Goal: Task Accomplishment & Management: Manage account settings

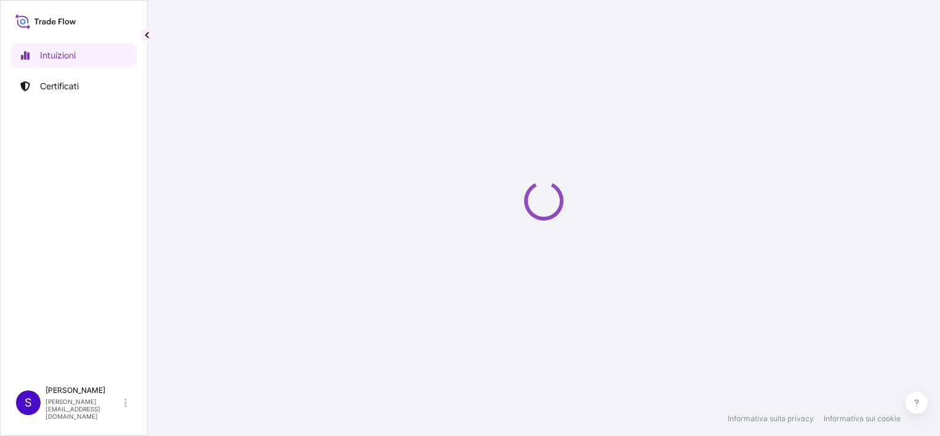
select select "2025"
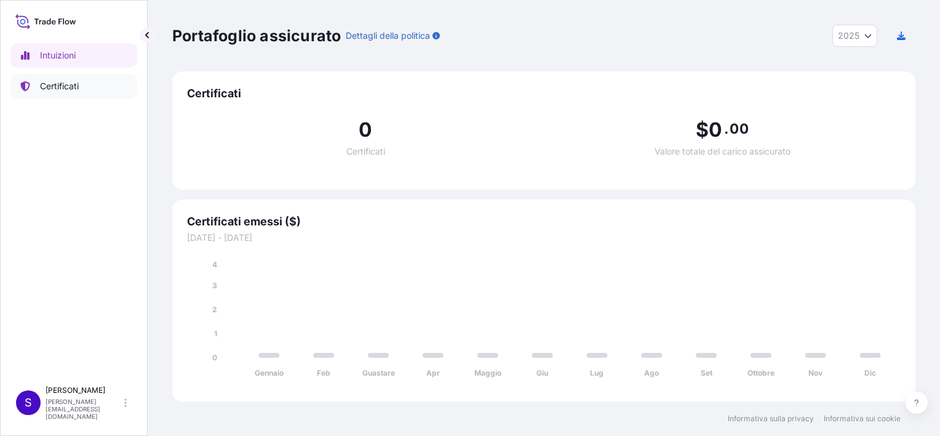
click at [62, 85] on p "Certificati" at bounding box center [59, 86] width 39 height 12
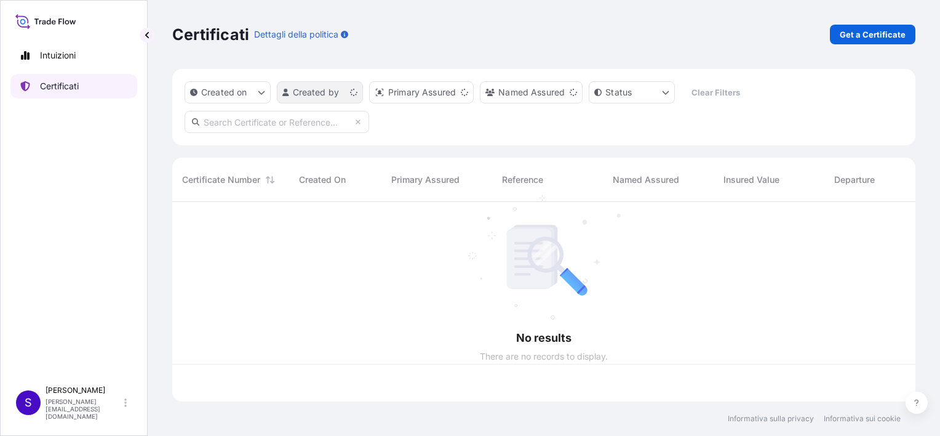
scroll to position [197, 734]
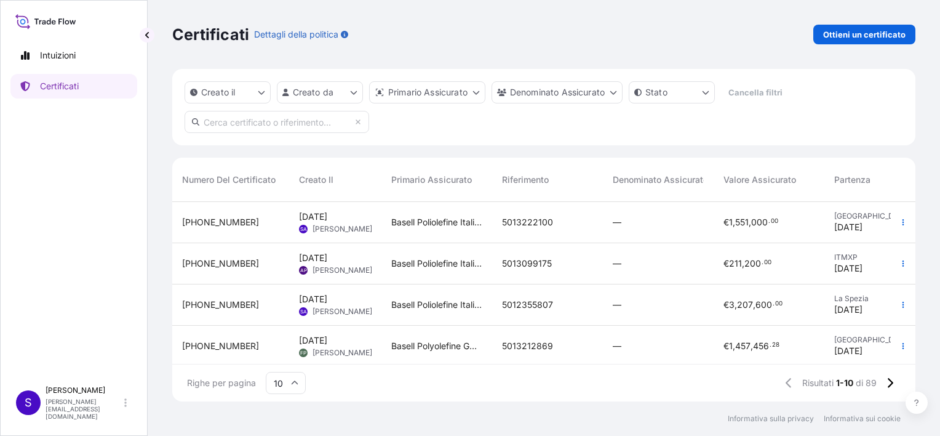
click at [319, 224] on span "[PERSON_NAME]" at bounding box center [343, 229] width 60 height 10
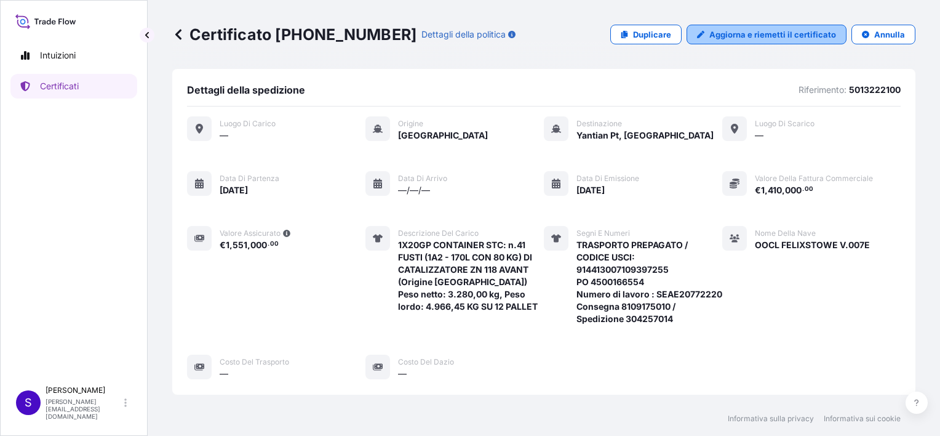
click at [776, 34] on p "Aggiorna e riemetti il certificato" at bounding box center [773, 34] width 127 height 12
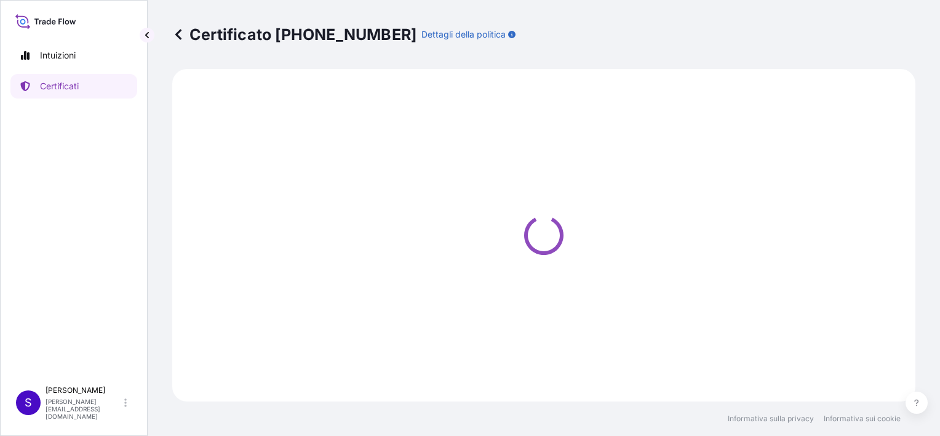
select select "Sea"
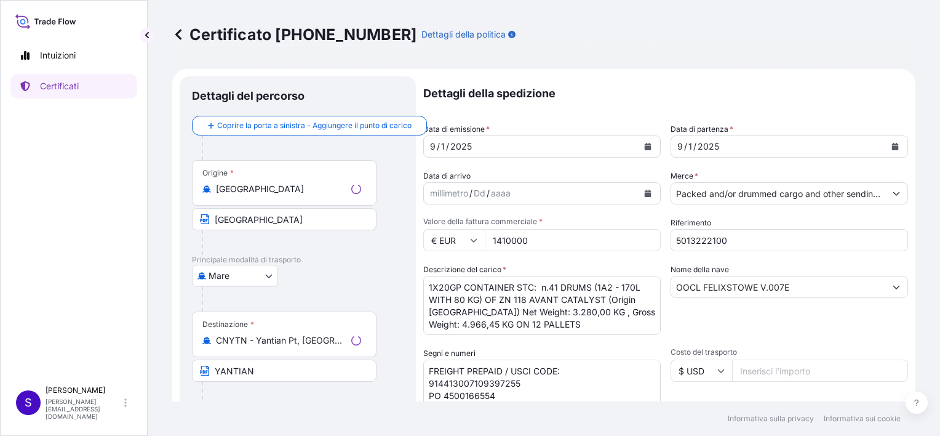
select select "32017"
drag, startPoint x: 529, startPoint y: 239, endPoint x: 487, endPoint y: 238, distance: 41.2
click at [487, 238] on input "1410000" at bounding box center [573, 240] width 176 height 22
drag, startPoint x: 547, startPoint y: 234, endPoint x: 479, endPoint y: 228, distance: 68.0
click at [479, 229] on div "€ EUR 1410000401" at bounding box center [542, 240] width 238 height 22
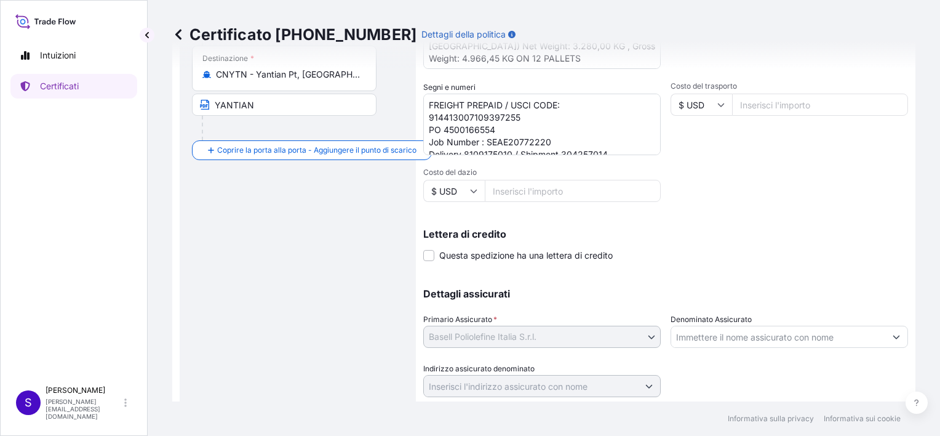
scroll to position [303, 0]
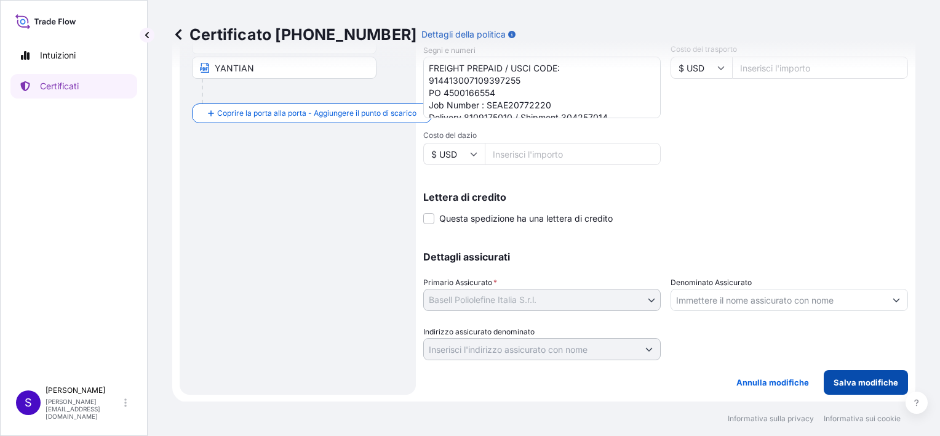
type input "1410400.00"
click at [862, 379] on p "Salva modifiche" at bounding box center [866, 382] width 65 height 12
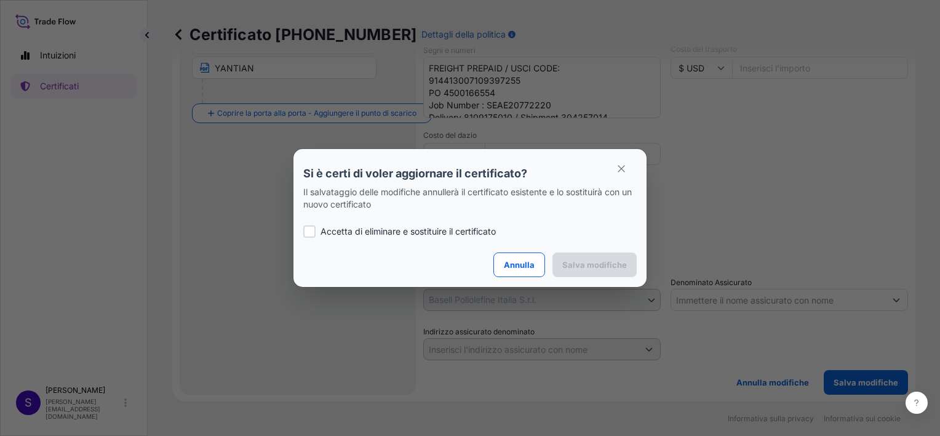
click at [346, 226] on p "Accetta di eliminare e sostituire il certificato" at bounding box center [408, 231] width 175 height 12
checkbox input "true"
click at [593, 255] on button "Salva modifiche" at bounding box center [595, 264] width 84 height 25
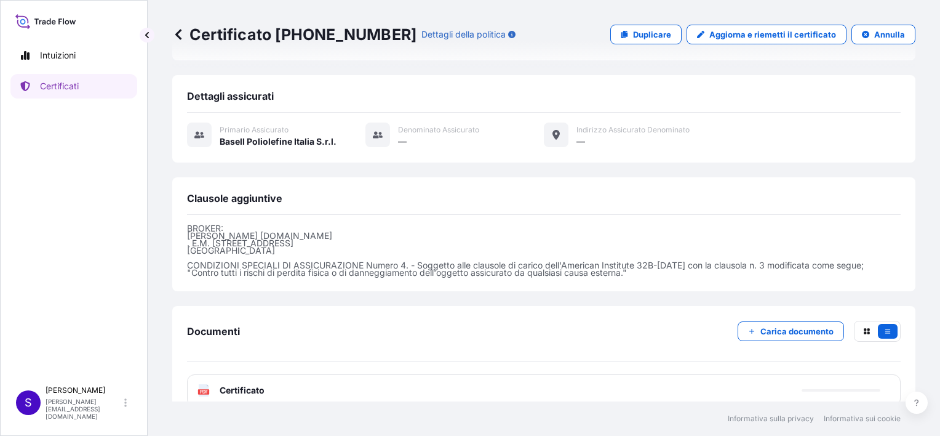
scroll to position [369, 0]
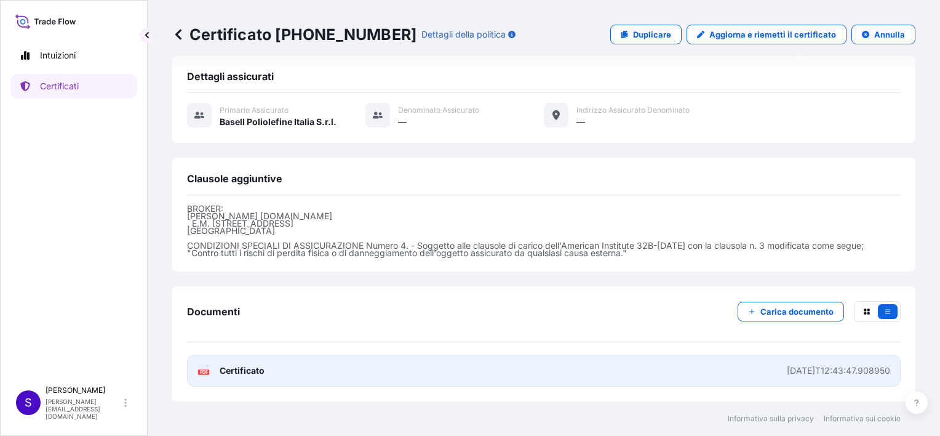
click at [207, 370] on text "PDF" at bounding box center [204, 372] width 8 height 4
